Goal: Obtain resource: Obtain resource

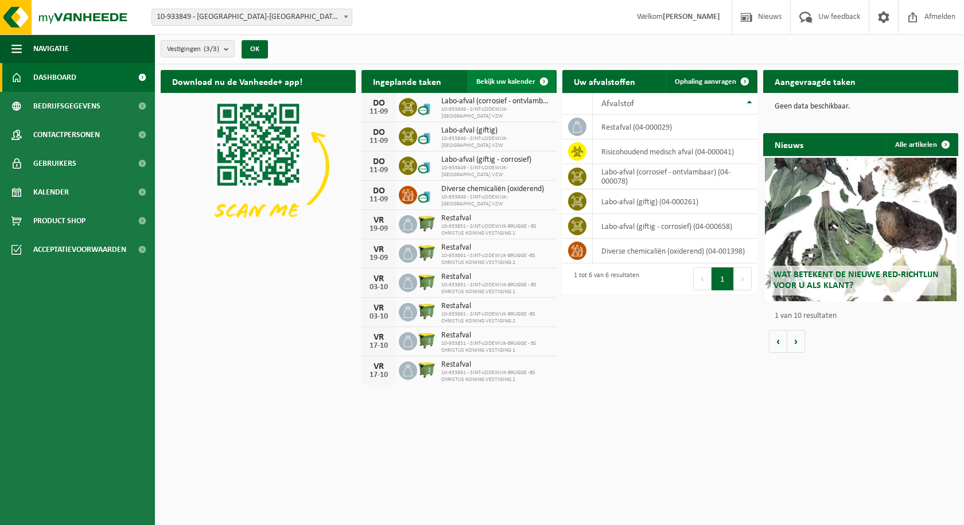
click at [494, 75] on link "Bekijk uw kalender" at bounding box center [511, 81] width 88 height 23
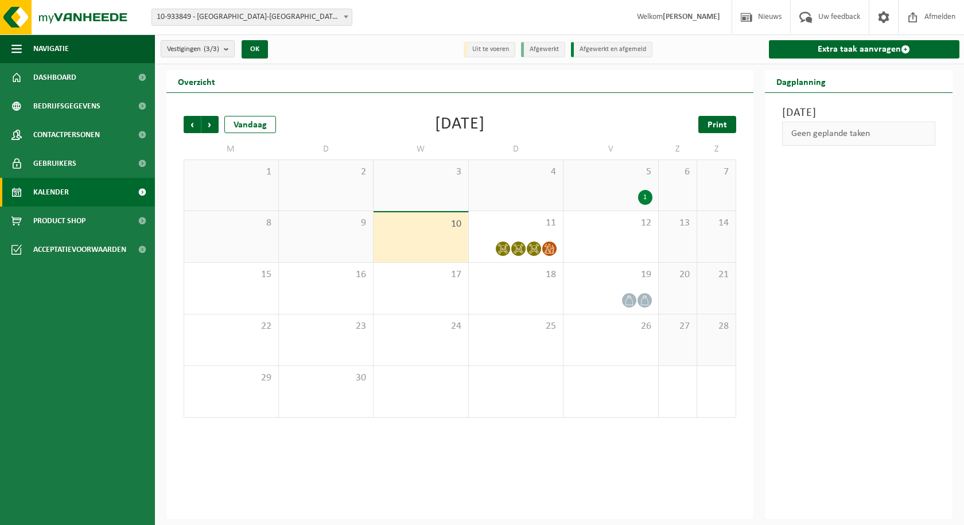
click at [712, 129] on span "Print" at bounding box center [718, 125] width 20 height 9
click at [206, 124] on span "Volgende" at bounding box center [209, 124] width 17 height 17
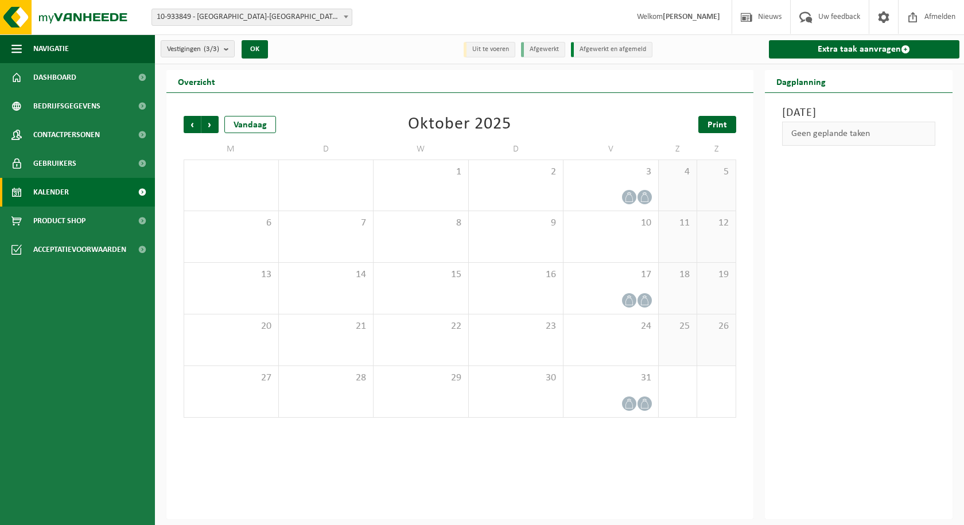
click at [712, 127] on span "Print" at bounding box center [718, 125] width 20 height 9
click at [210, 120] on span "Volgende" at bounding box center [209, 124] width 17 height 17
click at [709, 127] on span "Print" at bounding box center [718, 125] width 20 height 9
click at [212, 119] on span "Volgende" at bounding box center [209, 124] width 17 height 17
click at [192, 127] on span "Vorige" at bounding box center [192, 124] width 17 height 17
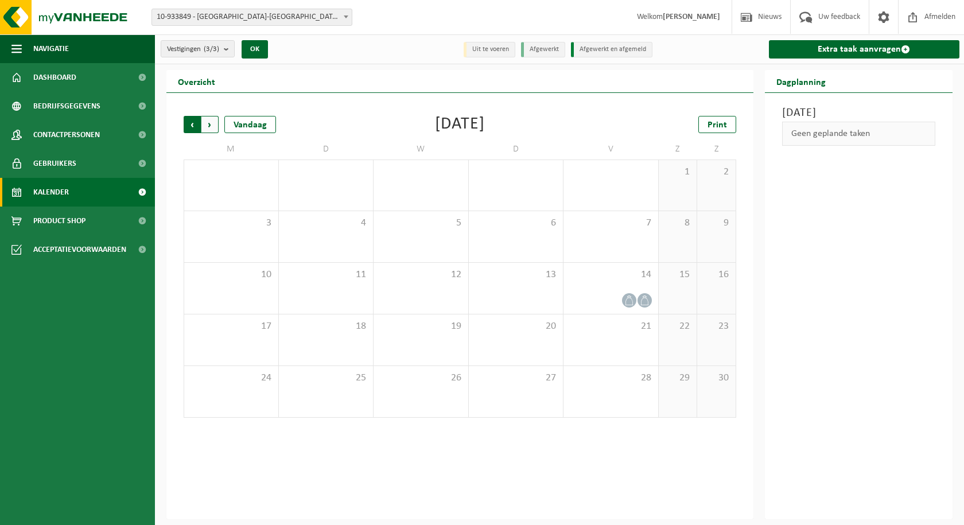
click at [214, 127] on span "Volgende" at bounding box center [209, 124] width 17 height 17
